Goal: Check status: Check status

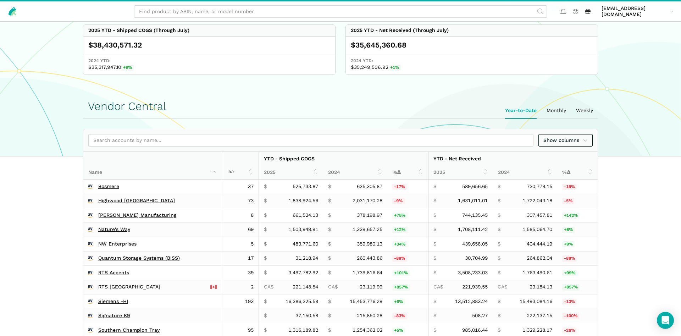
scroll to position [109, 0]
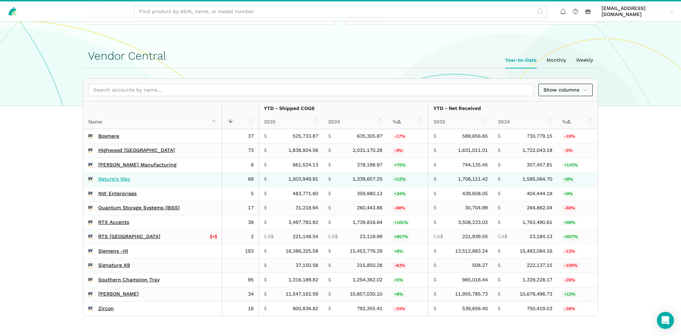
click at [110, 177] on link "Nature's Way" at bounding box center [114, 179] width 32 height 6
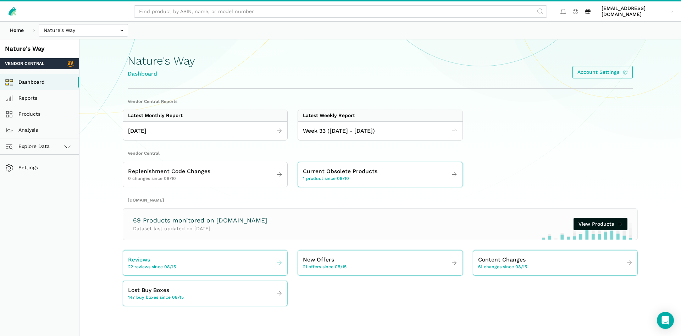
click at [210, 266] on link "Reviews 22 reviews since 08/15" at bounding box center [205, 263] width 164 height 20
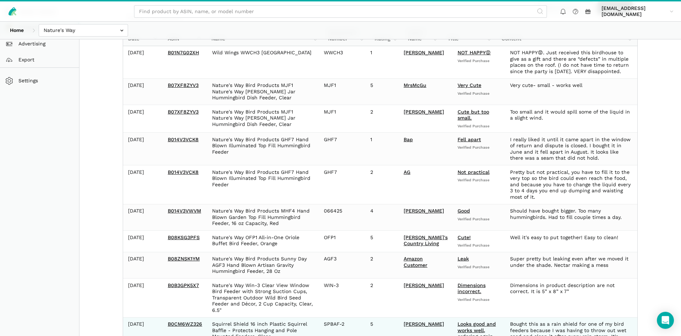
scroll to position [203, 0]
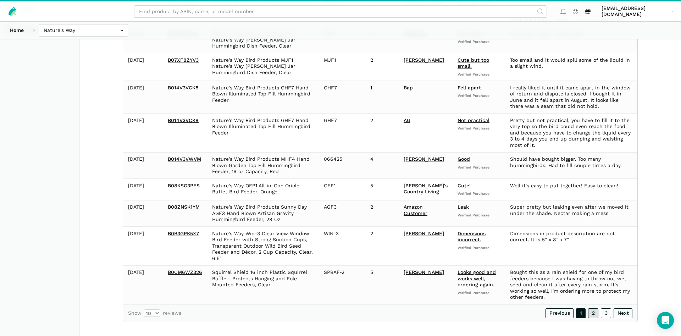
click at [592, 308] on link "2" at bounding box center [593, 313] width 10 height 10
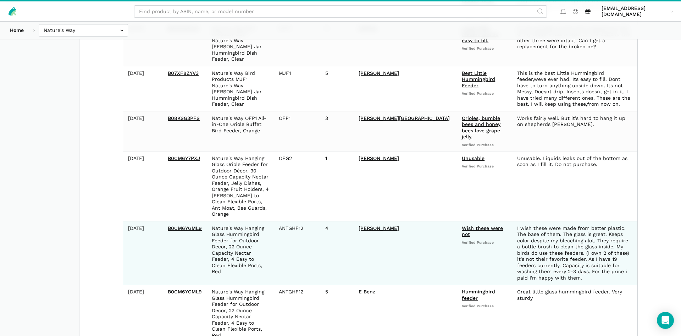
scroll to position [343, 0]
